Goal: Find specific page/section: Find specific page/section

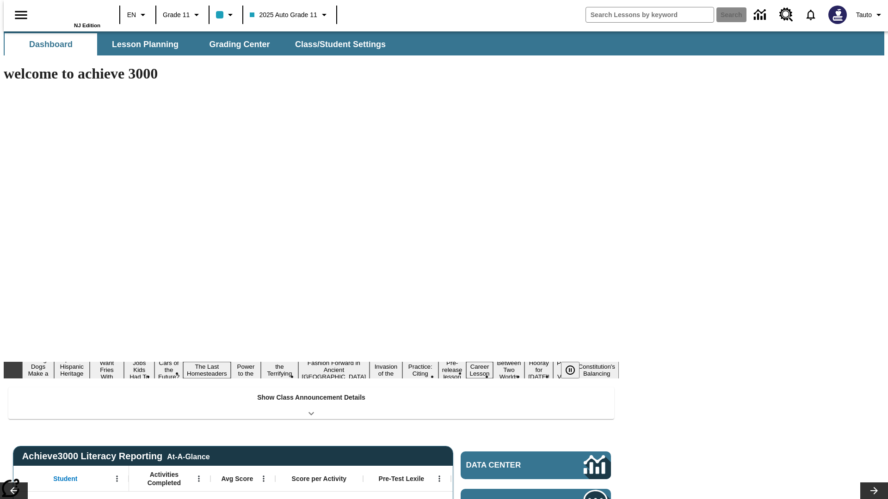
type input "-1"
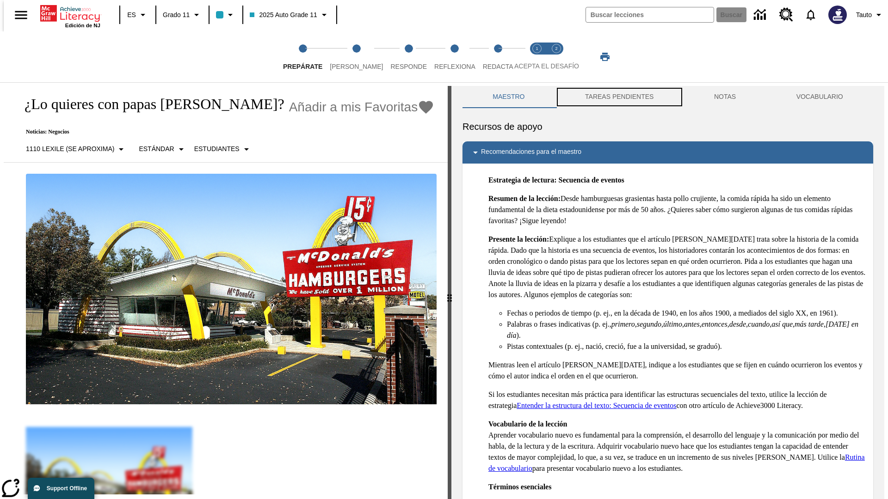
click at [618, 97] on button "TAREAS PENDIENTES" at bounding box center [619, 97] width 129 height 22
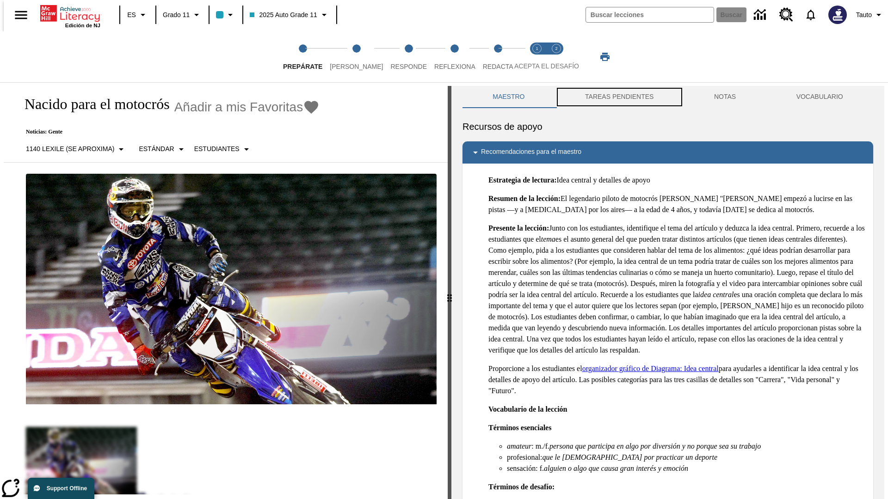
click at [618, 97] on button "TAREAS PENDIENTES" at bounding box center [619, 97] width 129 height 22
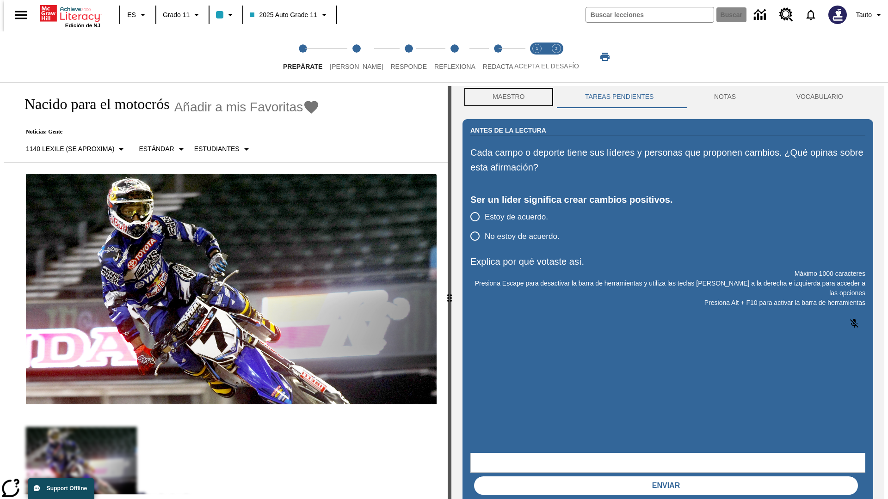
scroll to position [0, 0]
